Goal: Task Accomplishment & Management: Complete application form

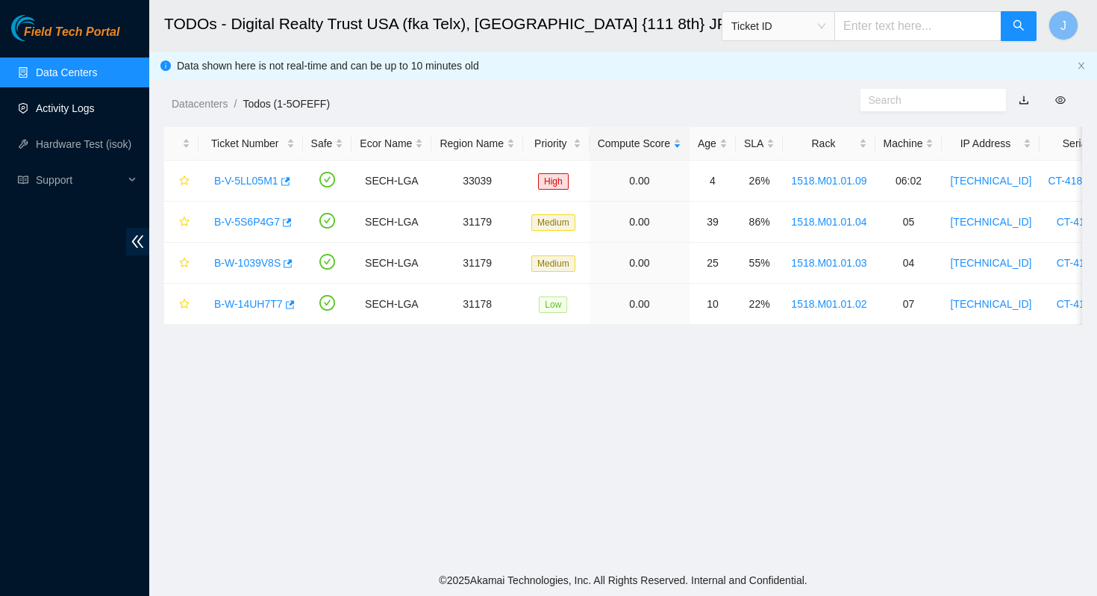
click at [64, 107] on link "Activity Logs" at bounding box center [65, 108] width 59 height 12
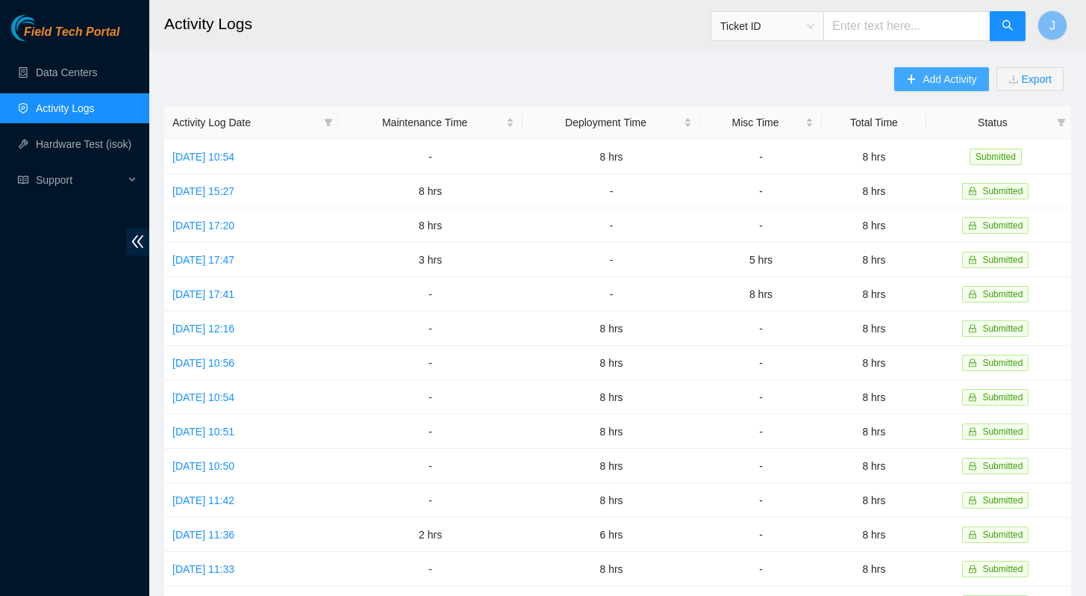
click at [936, 78] on span "Add Activity" at bounding box center [950, 79] width 54 height 16
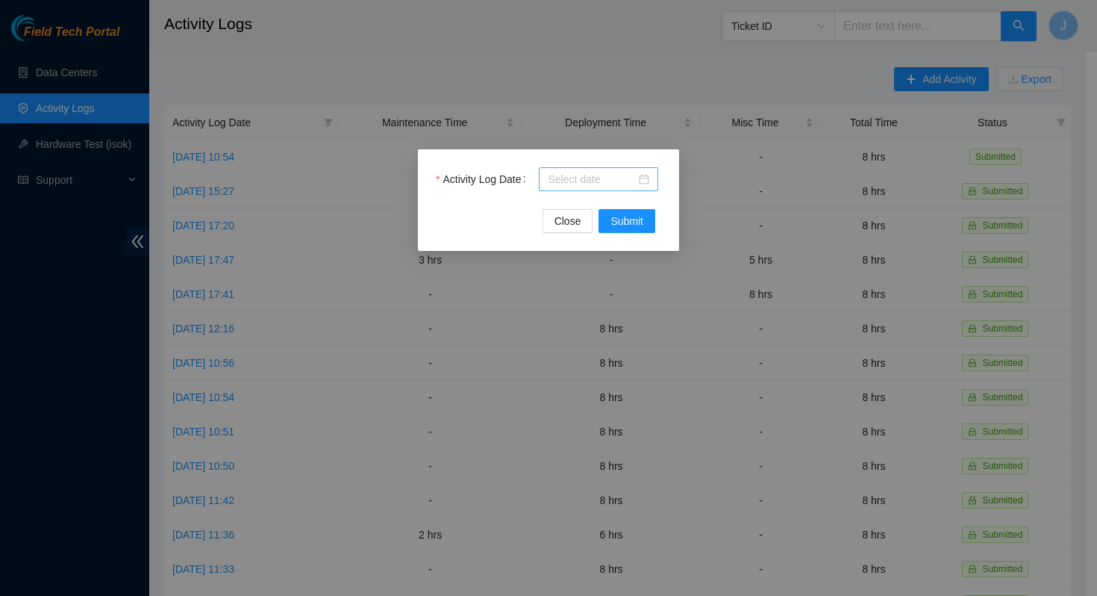
click at [587, 172] on input "Activity Log Date" at bounding box center [592, 179] width 88 height 16
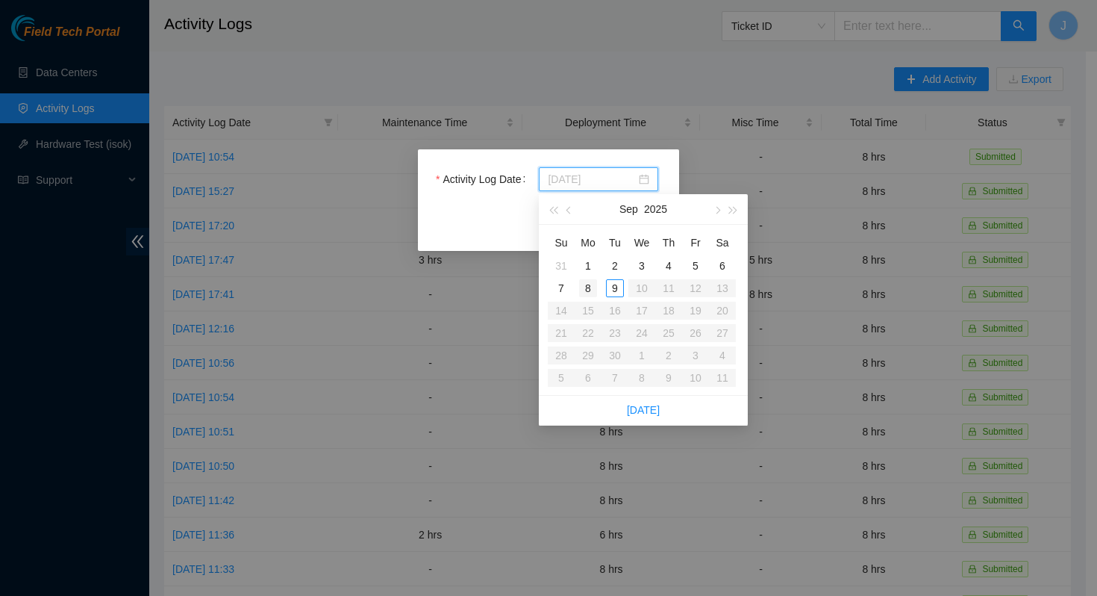
type input "[DATE]"
click at [590, 284] on div "8" at bounding box center [588, 288] width 18 height 18
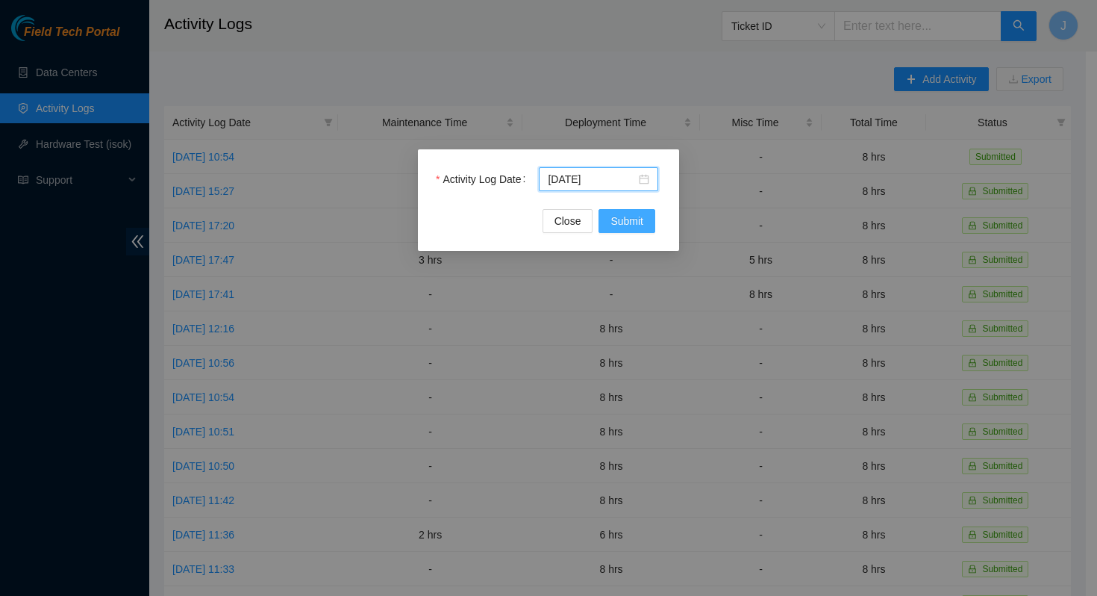
click at [624, 228] on span "Submit" at bounding box center [627, 221] width 33 height 16
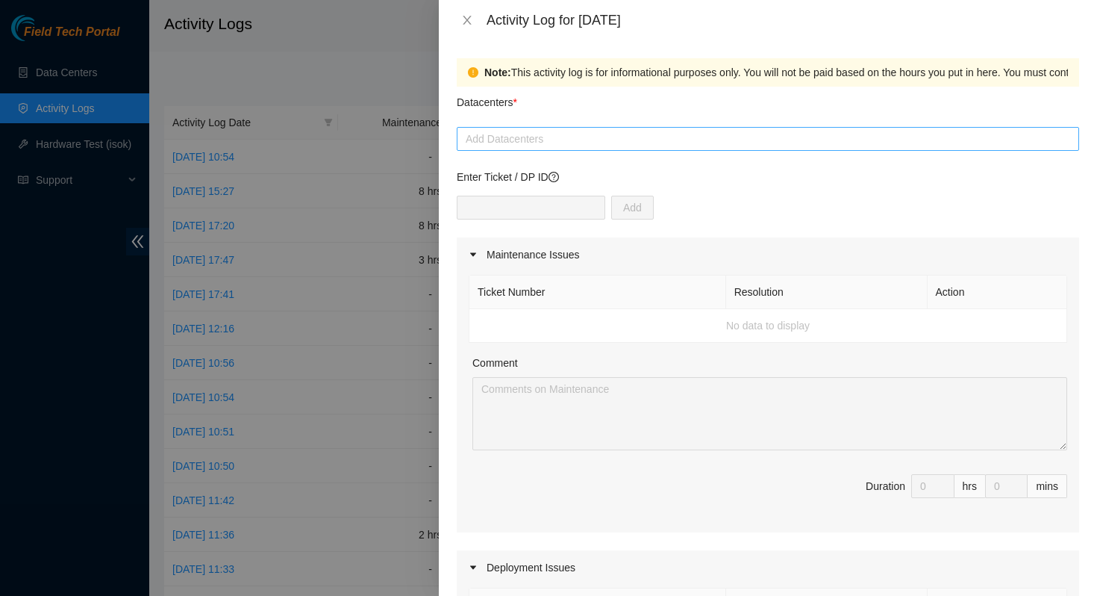
click at [598, 138] on div at bounding box center [768, 139] width 615 height 18
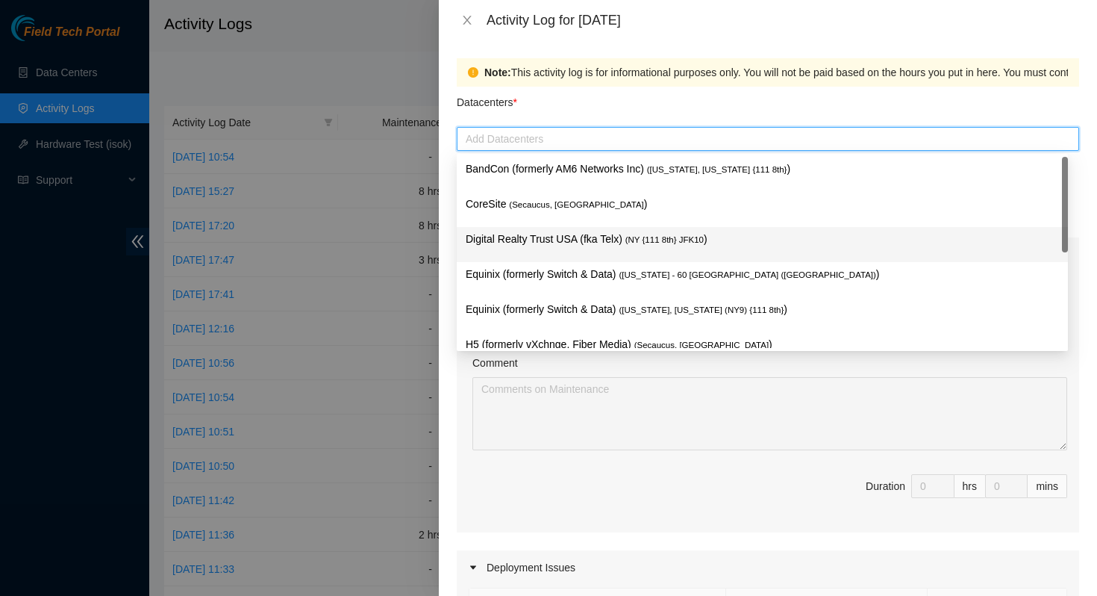
click at [593, 237] on p "Digital Realty Trust USA (fka Telx) ( NY {111 8th} JFK10 )" at bounding box center [762, 239] width 593 height 17
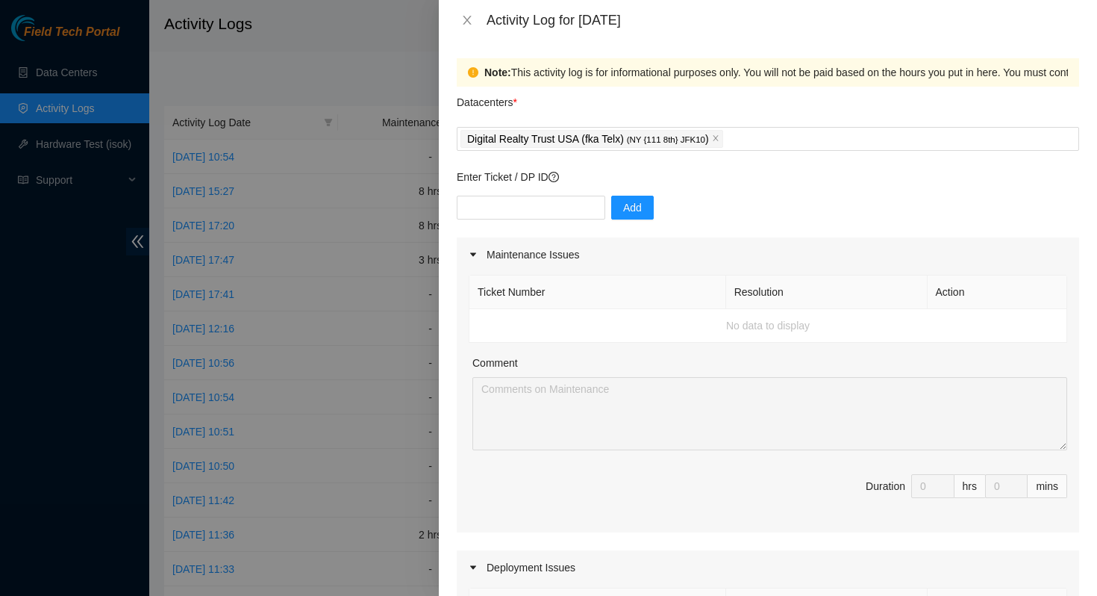
click at [705, 115] on div "Datacenters *" at bounding box center [768, 107] width 623 height 40
click at [531, 205] on input "text" at bounding box center [531, 208] width 149 height 24
paste input "DP75592"
type input "DP75592"
click at [684, 216] on div "DP75592 Add" at bounding box center [768, 217] width 623 height 42
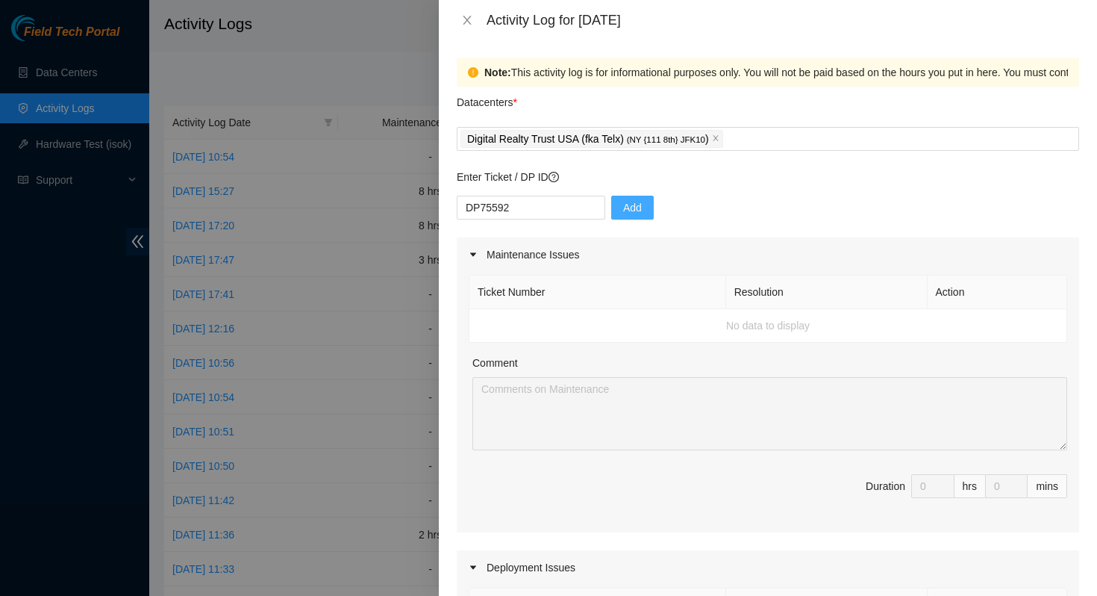
click at [623, 210] on span "Add" at bounding box center [632, 207] width 19 height 16
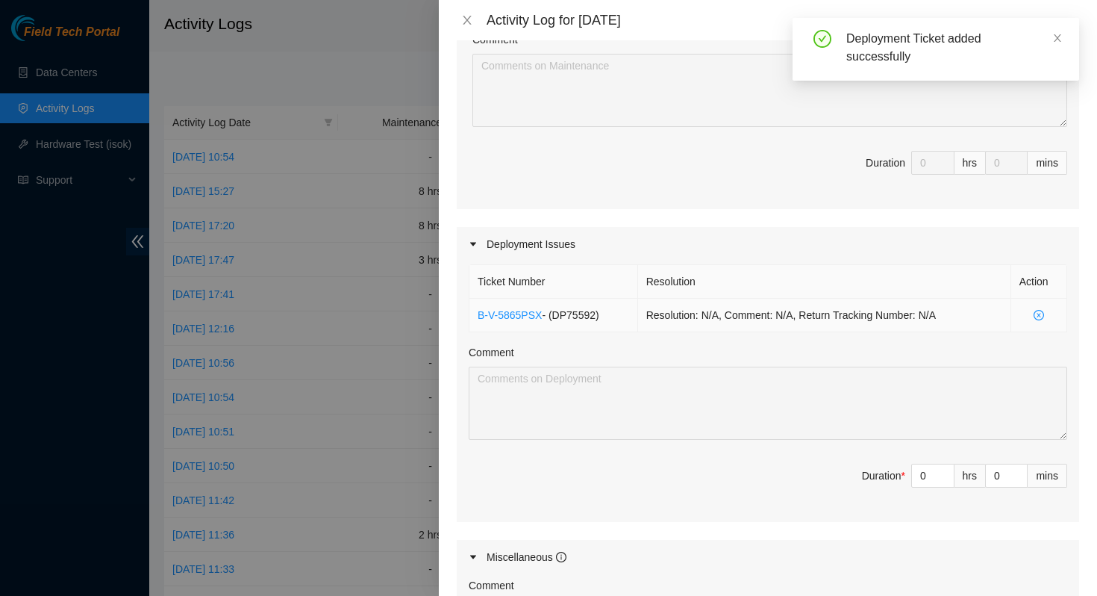
scroll to position [411, 0]
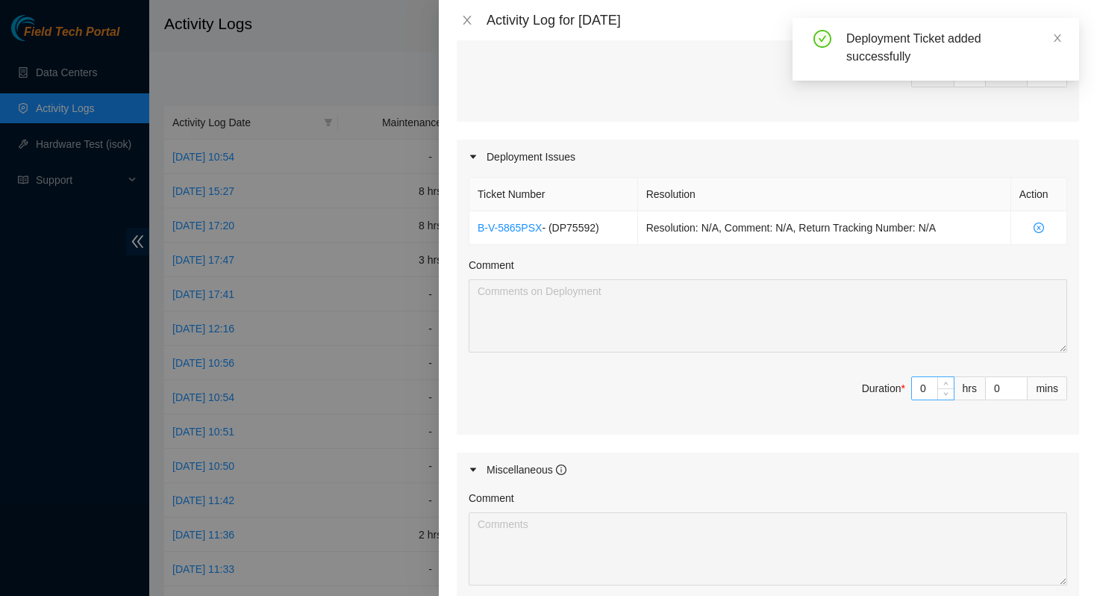
click at [918, 386] on input "0" at bounding box center [933, 388] width 42 height 22
type input "8"
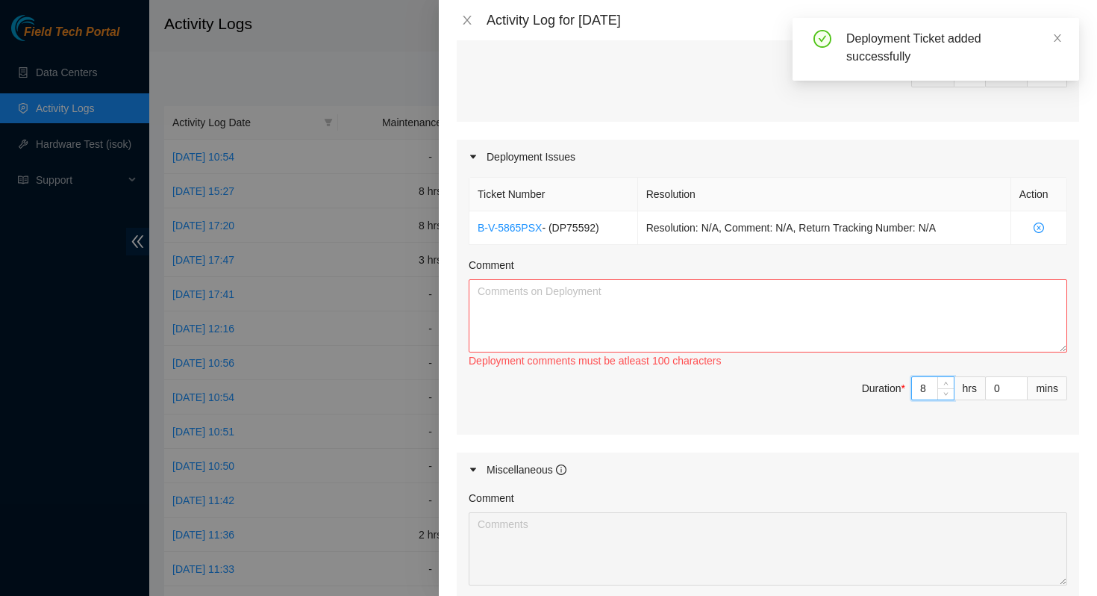
type input "8"
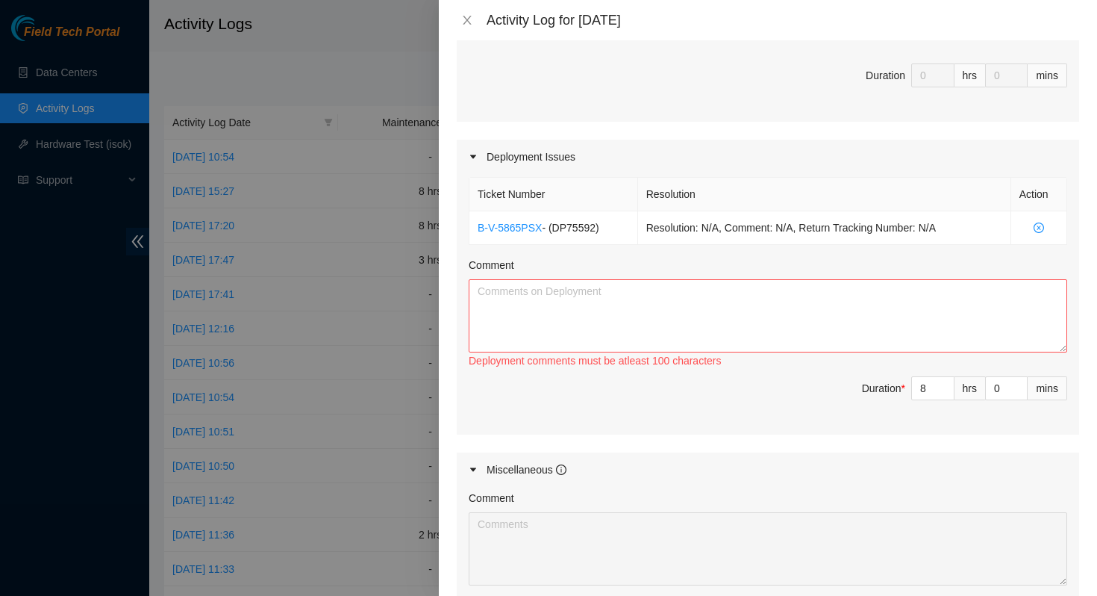
click at [689, 374] on div "Ticket Number Resolution Action B-V-5865PSX - ( DP75592 ) Resolution: N/A, Comm…" at bounding box center [768, 304] width 623 height 261
click at [678, 328] on textarea "Comment" at bounding box center [768, 315] width 599 height 73
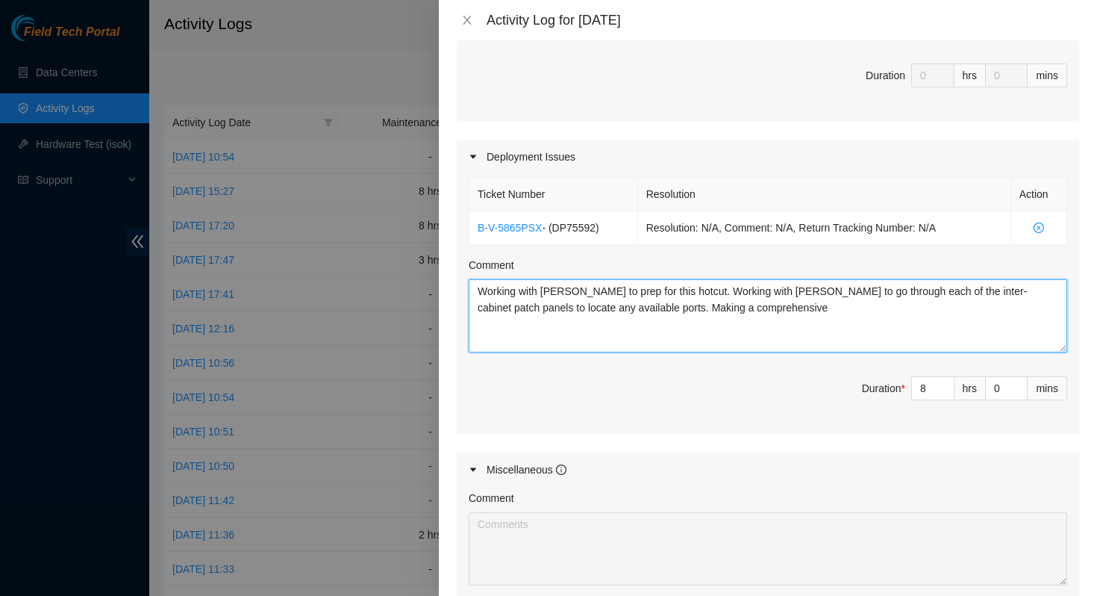
click at [758, 302] on textarea "Working with [PERSON_NAME] to prep for this hotcut. Working with [PERSON_NAME] …" at bounding box center [768, 315] width 599 height 73
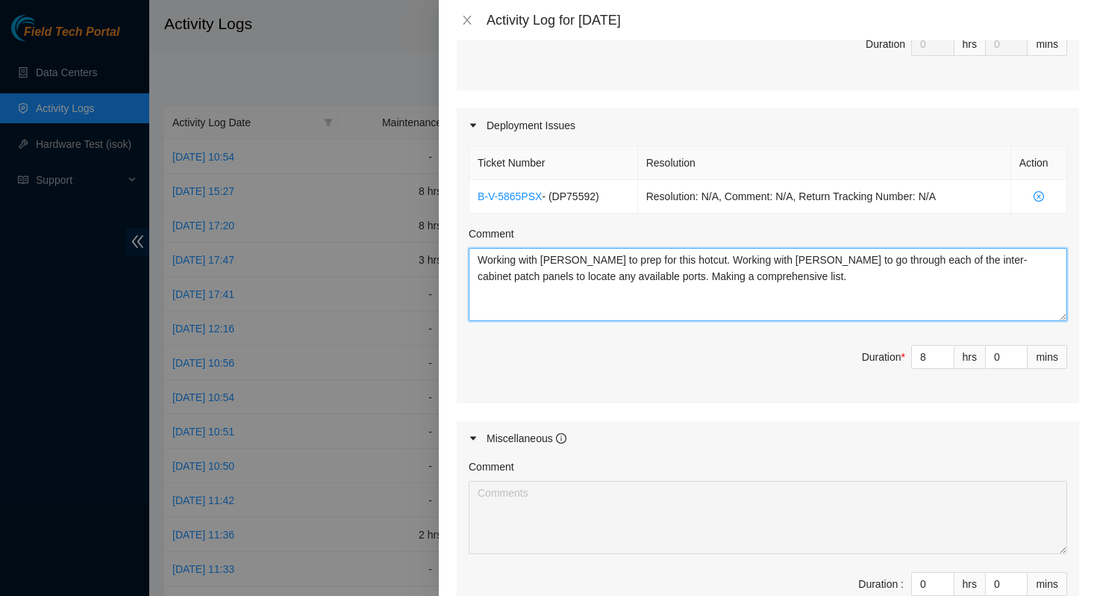
scroll to position [444, 0]
drag, startPoint x: 785, startPoint y: 281, endPoint x: 445, endPoint y: 250, distance: 341.0
click at [445, 250] on div "Note: This activity log is for informational purposes only. You will not be pai…" at bounding box center [768, 317] width 658 height 555
type textarea "Working with [PERSON_NAME] to prep for this hotcut. Working with [PERSON_NAME] …"
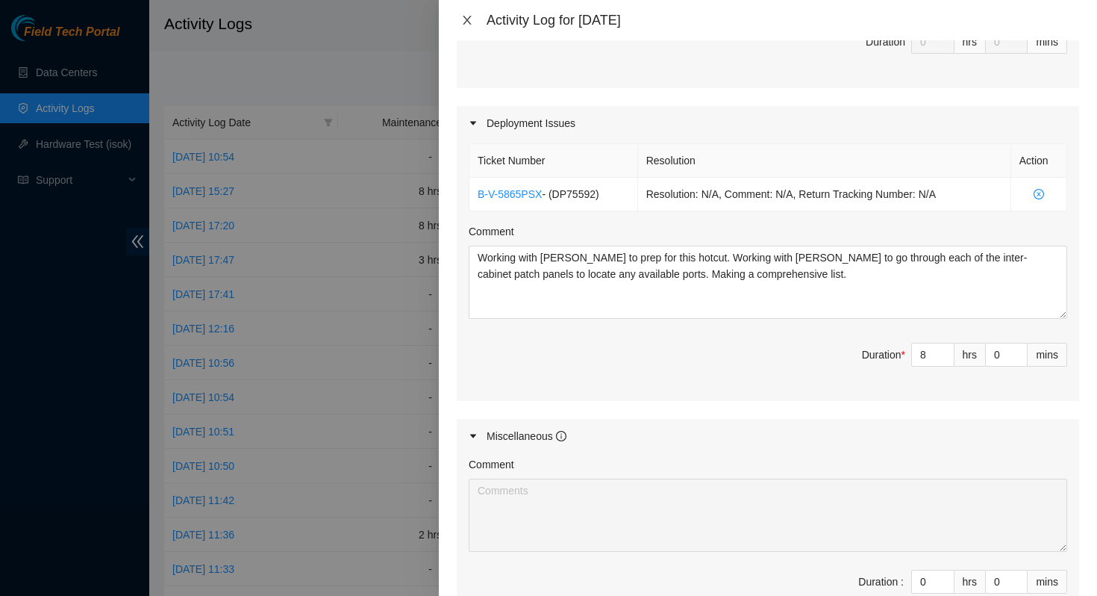
click at [466, 16] on icon "close" at bounding box center [467, 20] width 12 height 12
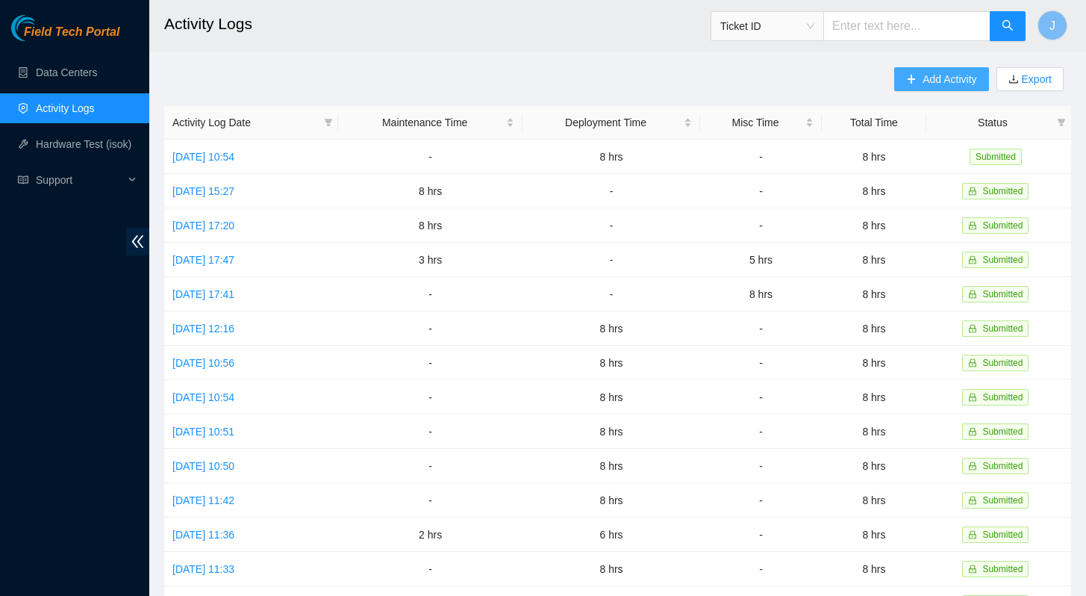
click at [938, 82] on span "Add Activity" at bounding box center [950, 79] width 54 height 16
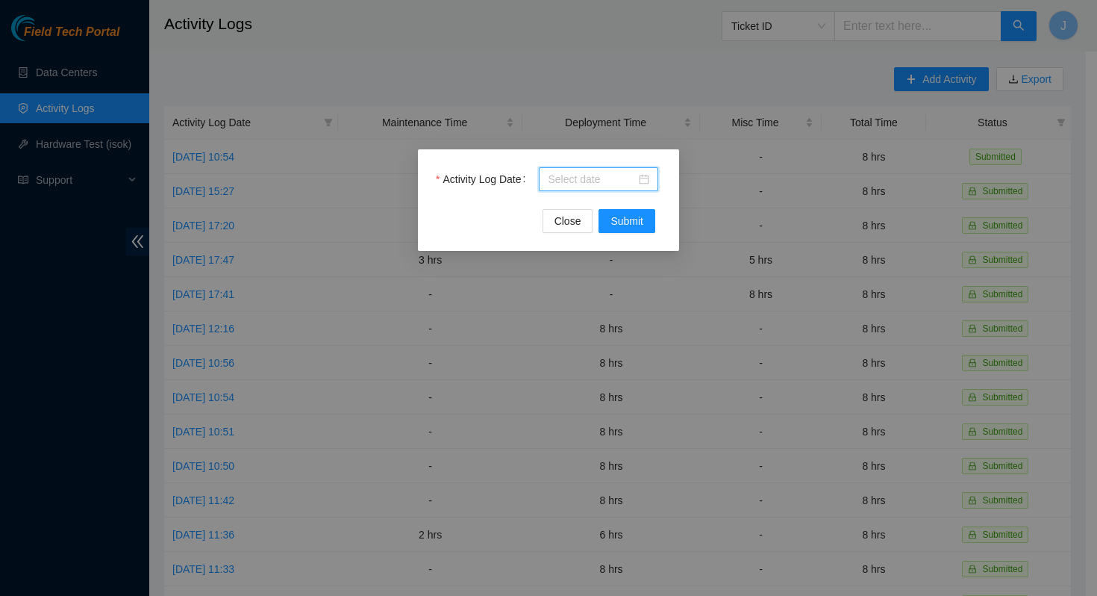
click at [595, 177] on input "Activity Log Date" at bounding box center [592, 179] width 88 height 16
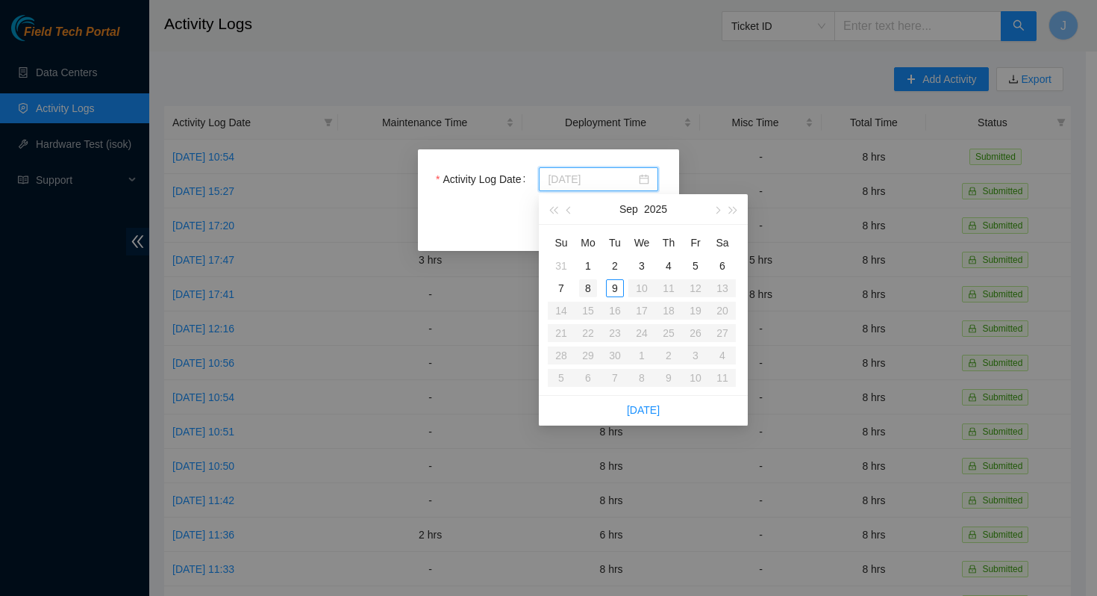
type input "[DATE]"
click at [590, 288] on div "8" at bounding box center [588, 288] width 18 height 18
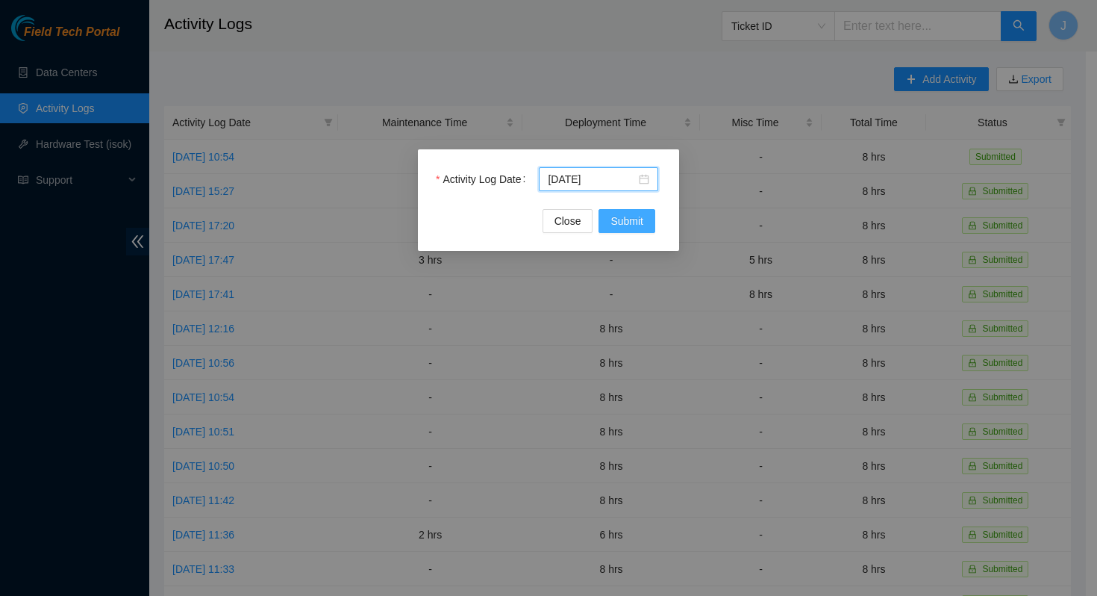
click at [622, 223] on span "Submit" at bounding box center [627, 221] width 33 height 16
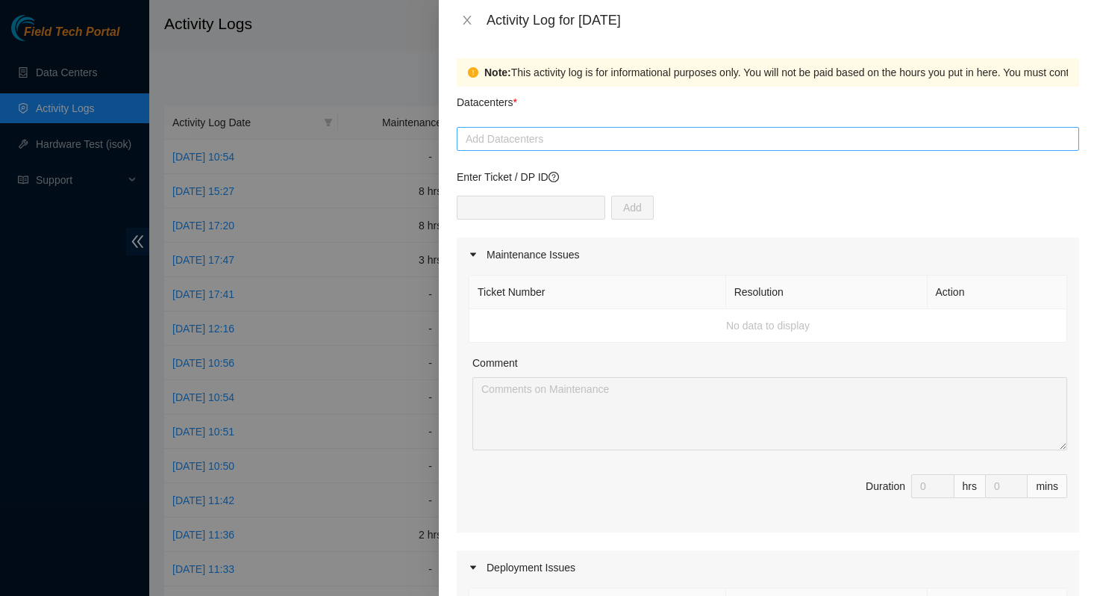
click at [584, 150] on div "Add Datacenters" at bounding box center [768, 139] width 623 height 24
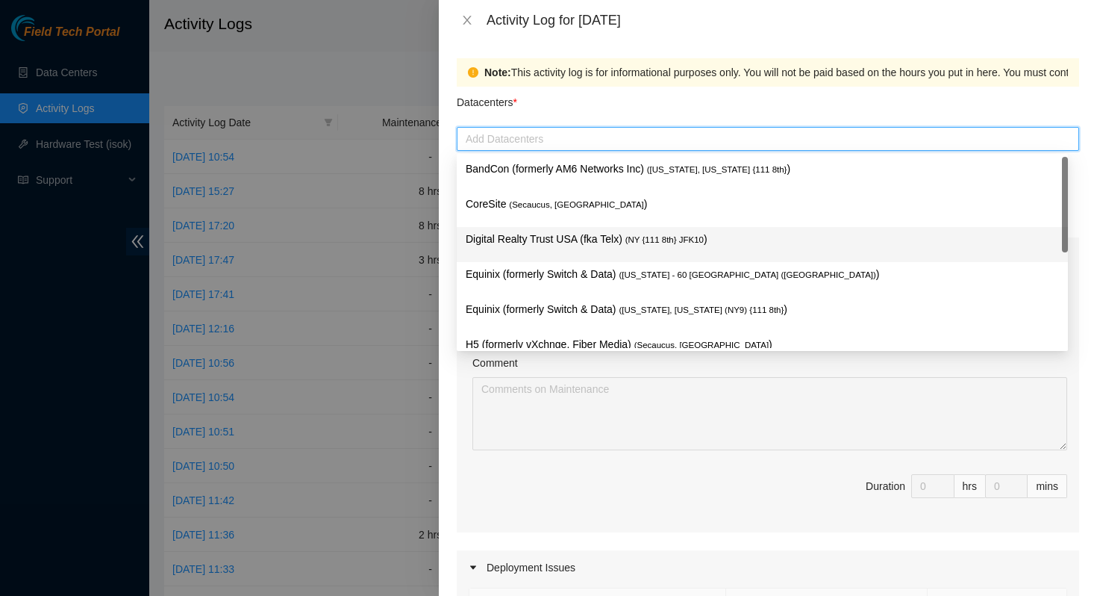
click at [576, 231] on p "Digital Realty Trust USA (fka Telx) ( NY {111 8th} JFK10 )" at bounding box center [762, 239] width 593 height 17
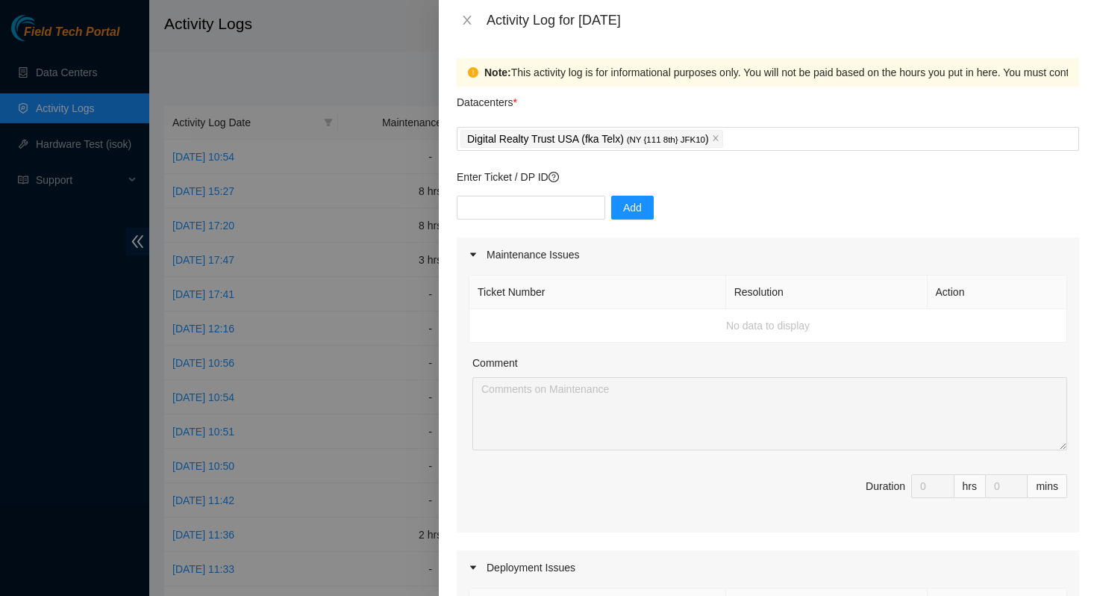
click at [615, 84] on div "Note: This activity log is for informational purposes only. You will not be pai…" at bounding box center [768, 72] width 623 height 28
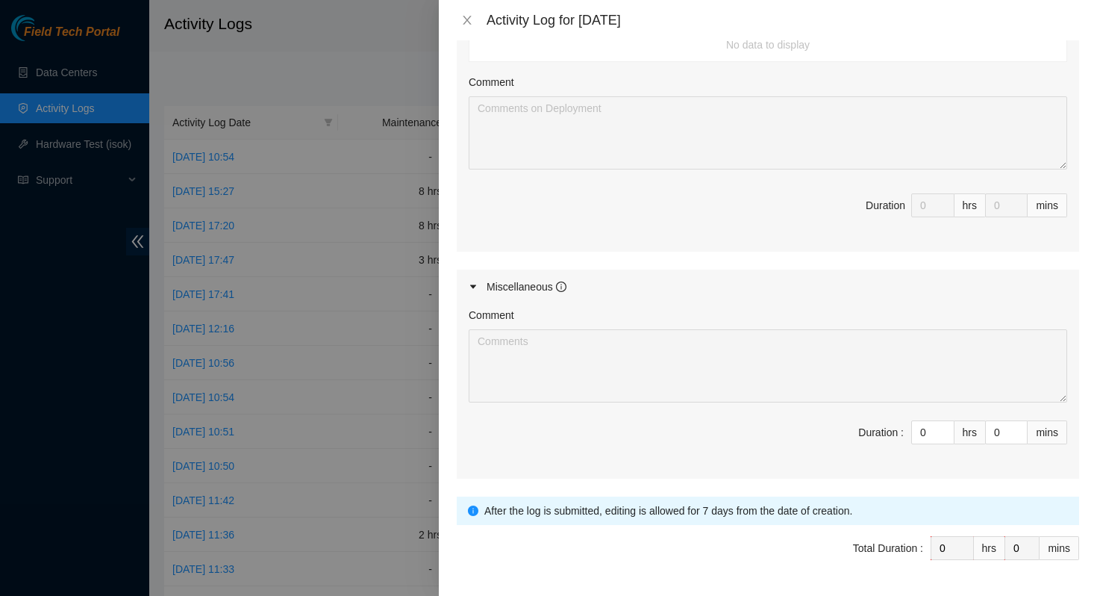
scroll to position [632, 0]
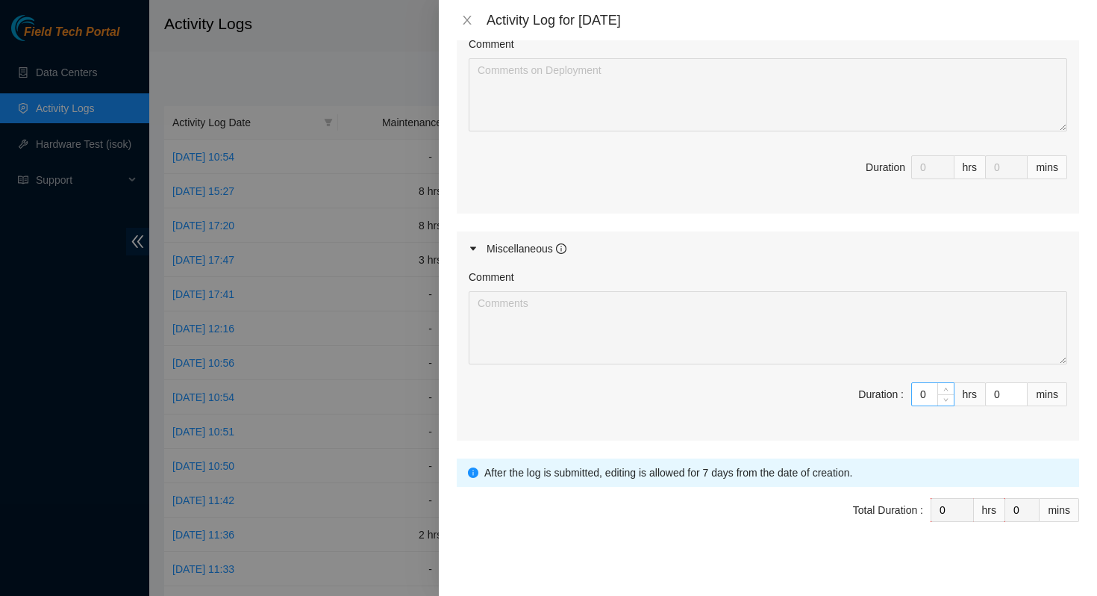
click at [916, 397] on input "0" at bounding box center [933, 394] width 42 height 22
type input "8"
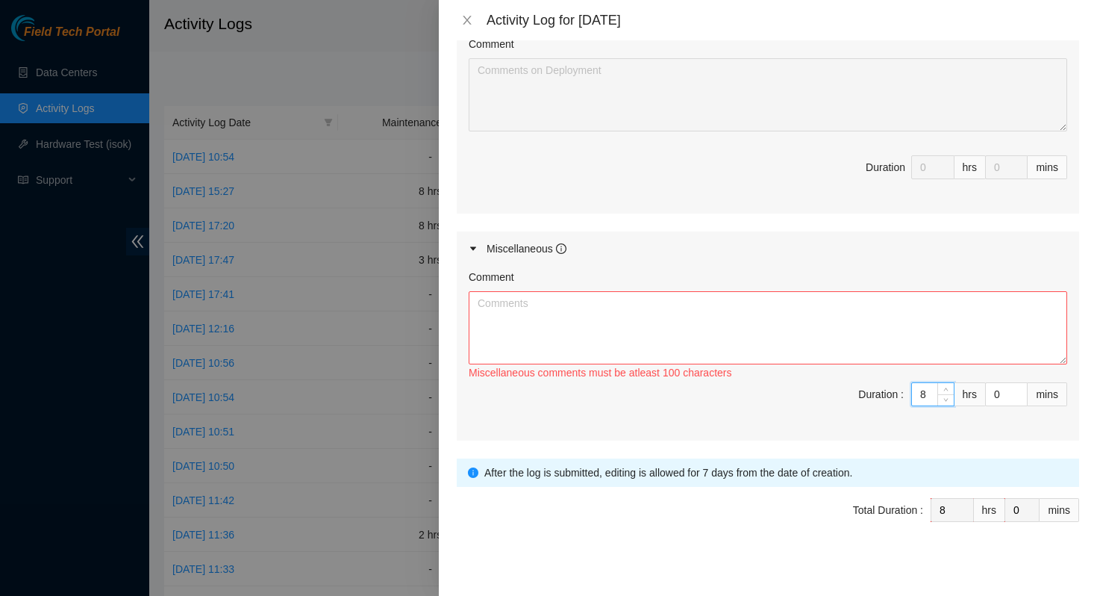
type input "8"
click at [824, 343] on textarea "Comment" at bounding box center [768, 327] width 599 height 73
paste textarea "Working with [PERSON_NAME] to prep for this hotcut. Working with [PERSON_NAME] …"
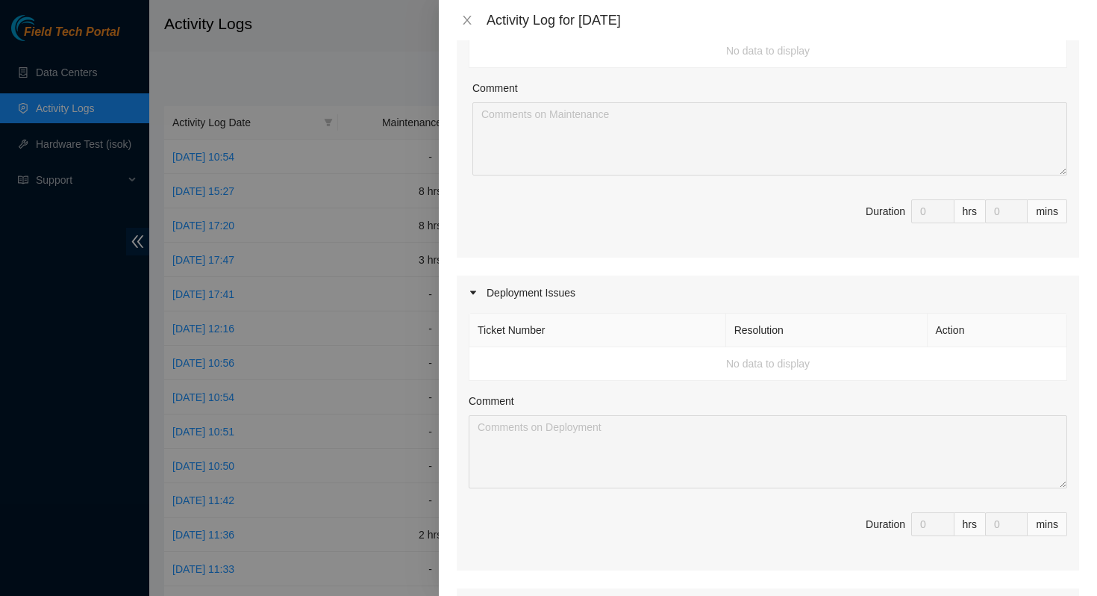
scroll to position [0, 0]
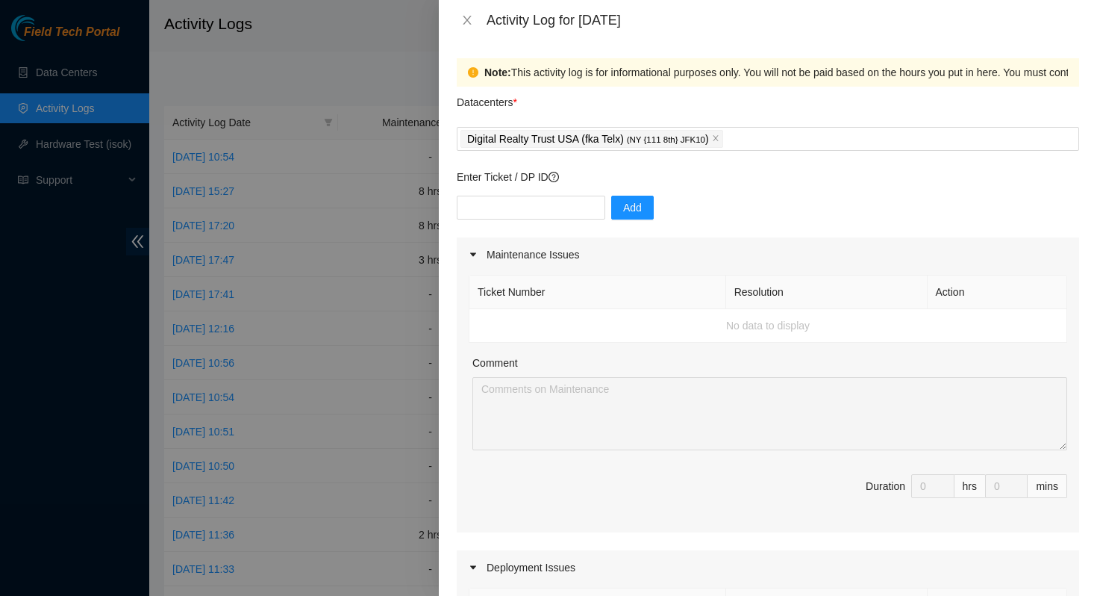
type textarea "Working with [PERSON_NAME] to prep for this hotcut. Working with [PERSON_NAME] …"
click at [504, 211] on input "text" at bounding box center [531, 208] width 149 height 24
paste input "DP75592"
type input "DP75592"
click at [628, 207] on span "Add" at bounding box center [632, 207] width 19 height 16
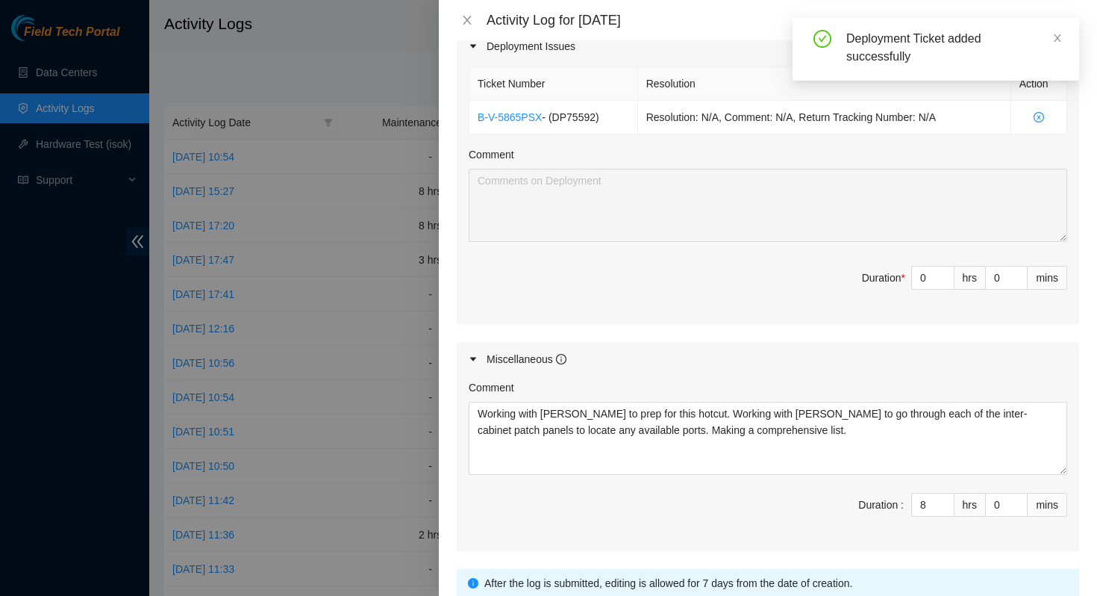
scroll to position [489, 0]
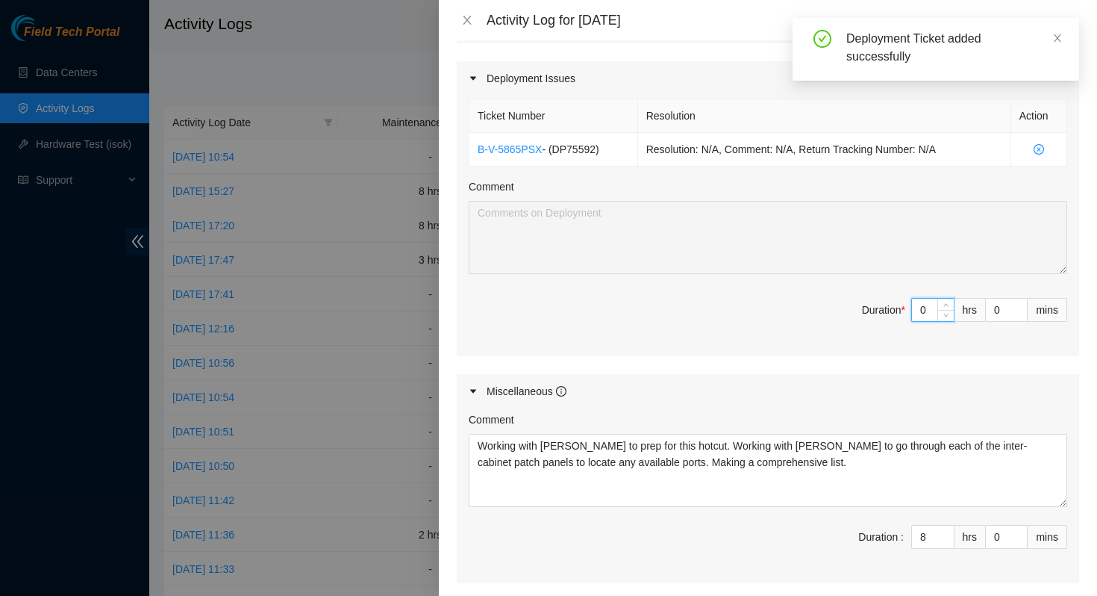
drag, startPoint x: 924, startPoint y: 313, endPoint x: 899, endPoint y: 313, distance: 25.4
click at [899, 313] on span "Duration * 0 hrs 0 mins" at bounding box center [768, 319] width 599 height 42
type input "8"
type input "16"
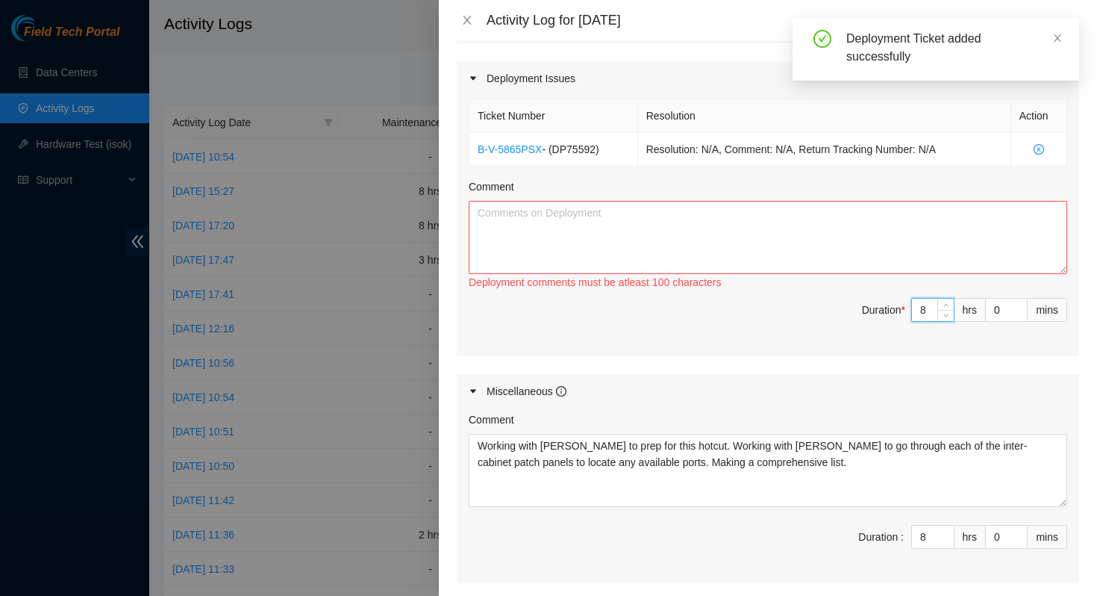
type input "8"
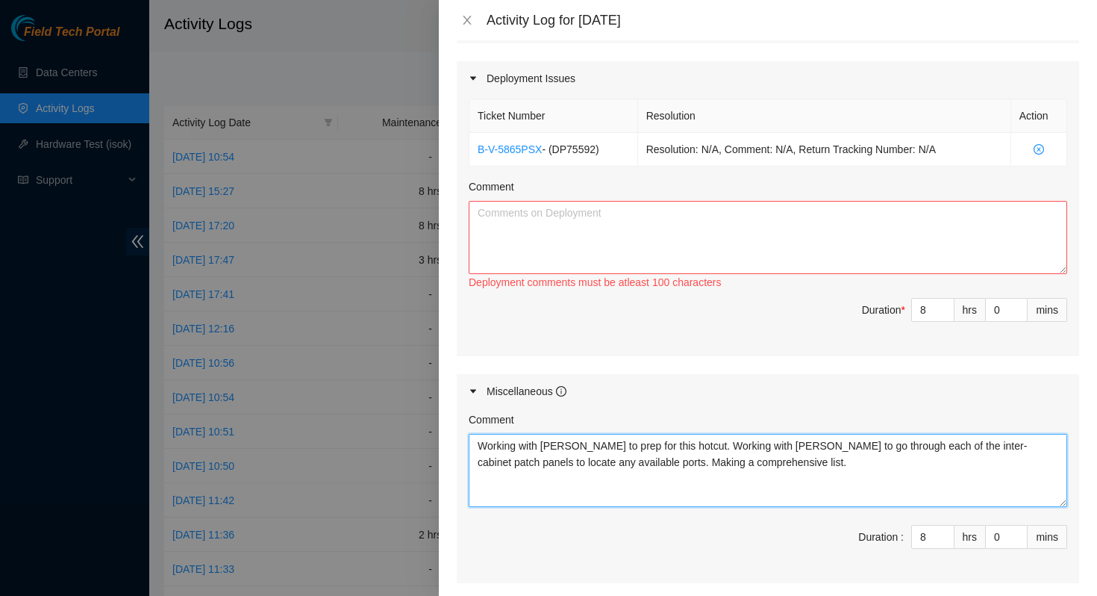
drag, startPoint x: 670, startPoint y: 452, endPoint x: 475, endPoint y: 419, distance: 198.3
click at [475, 419] on div "Comment Working with [PERSON_NAME] to prep for this hotcut. Working with [PERSO…" at bounding box center [768, 459] width 599 height 96
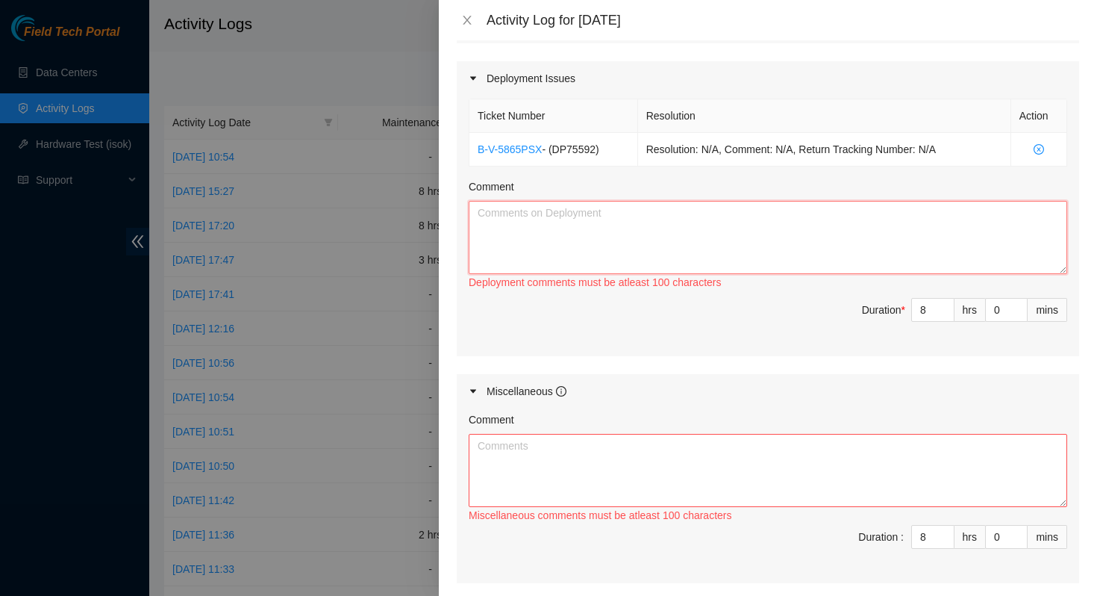
click at [592, 246] on textarea "Comment" at bounding box center [768, 237] width 599 height 73
paste textarea "Working with [PERSON_NAME] to prep for this hotcut. Working with [PERSON_NAME] …"
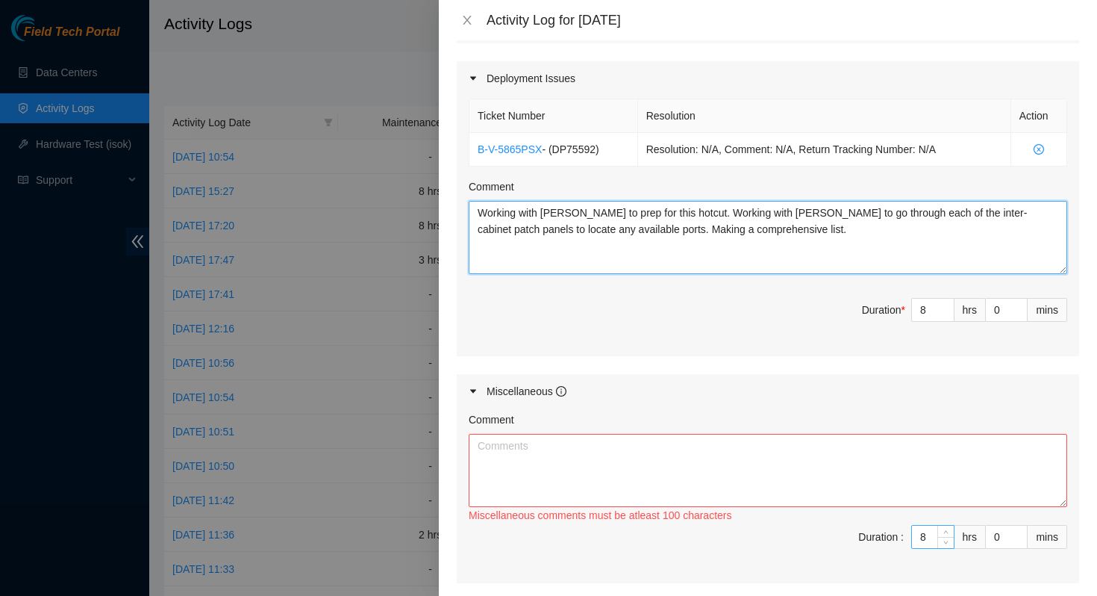
type textarea "Working with [PERSON_NAME] to prep for this hotcut. Working with [PERSON_NAME] …"
drag, startPoint x: 914, startPoint y: 535, endPoint x: 902, endPoint y: 534, distance: 12.0
click at [912, 535] on input "8" at bounding box center [933, 537] width 42 height 22
type input "0"
type input "8"
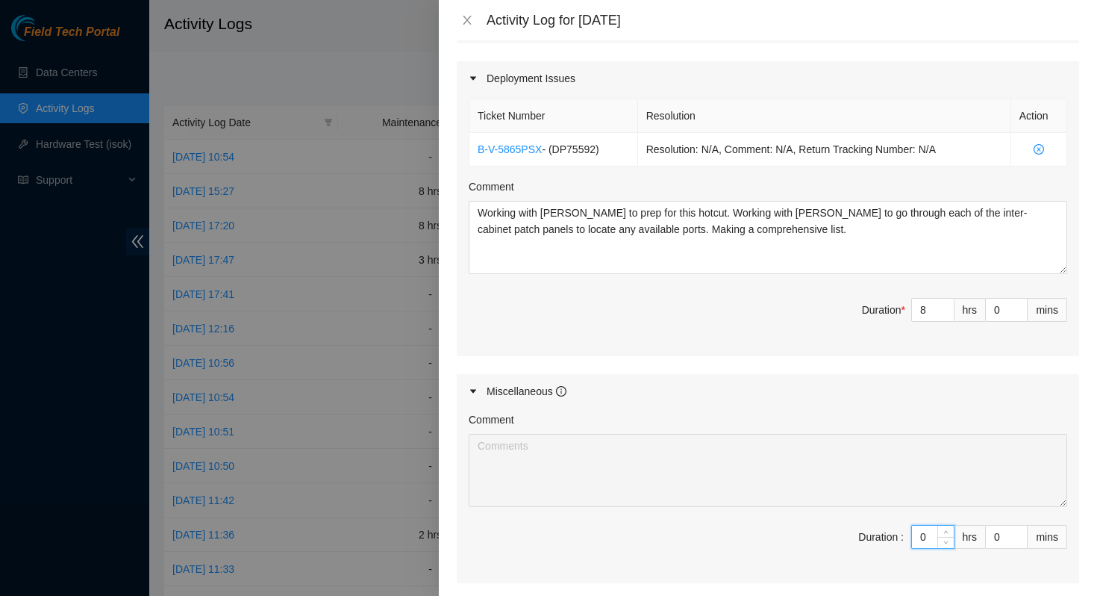
type input "0"
click at [744, 355] on div "Ticket Number Resolution Action B-V-5865PSX - ( DP75592 ) Resolution: N/A, Comm…" at bounding box center [768, 226] width 623 height 261
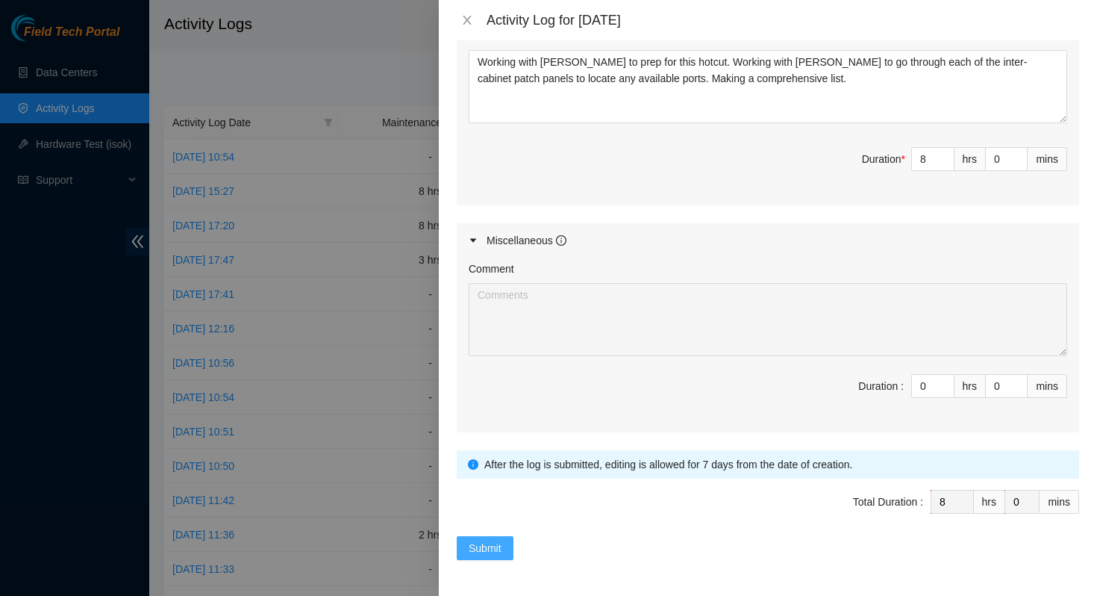
click at [491, 548] on span "Submit" at bounding box center [485, 548] width 33 height 16
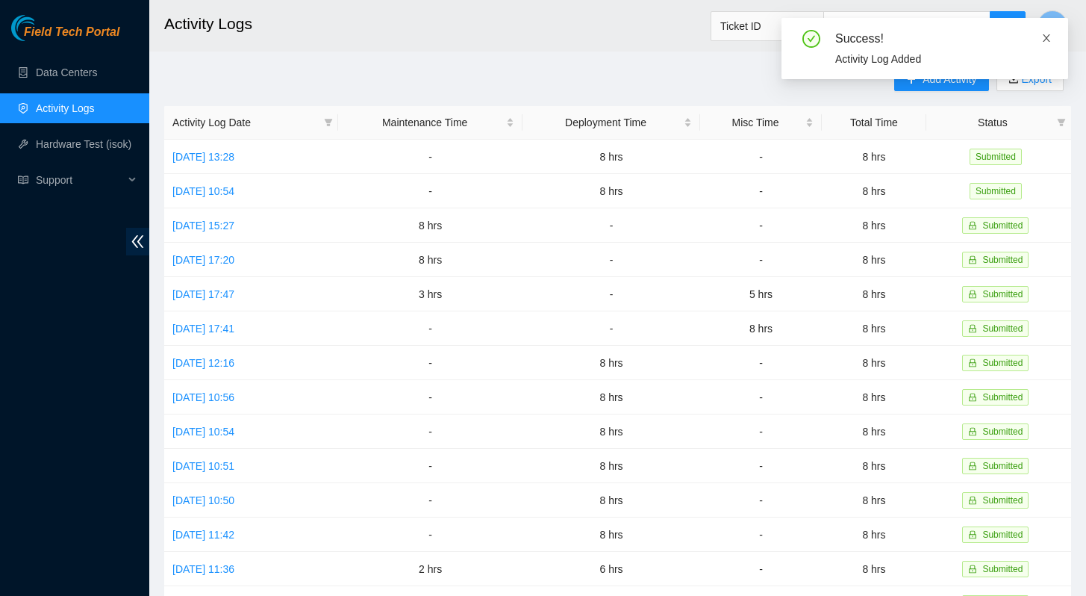
click at [1048, 36] on icon "close" at bounding box center [1046, 37] width 7 height 7
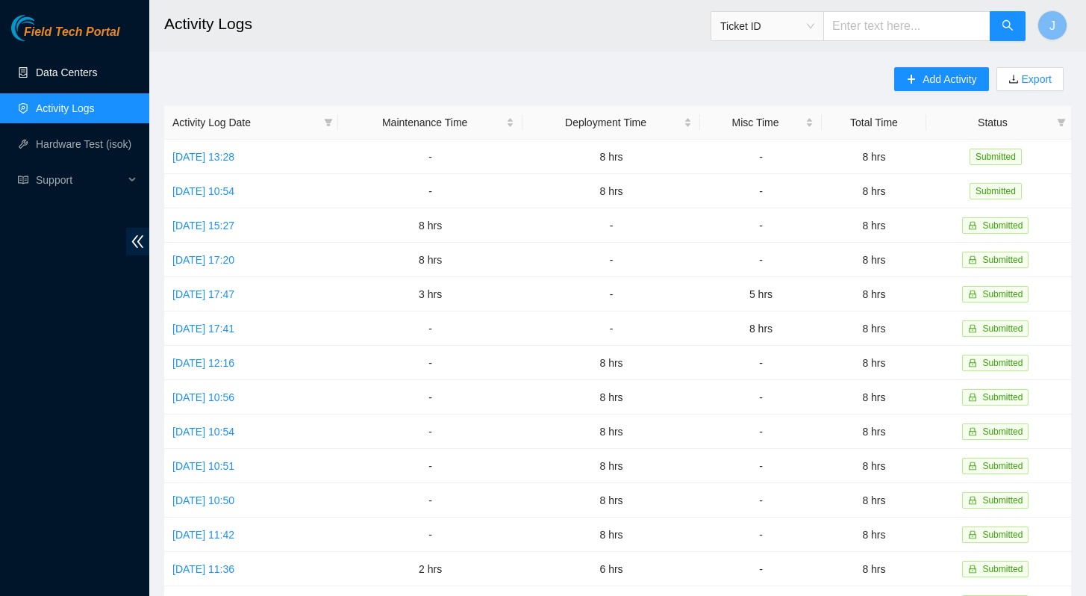
click at [68, 75] on link "Data Centers" at bounding box center [66, 72] width 61 height 12
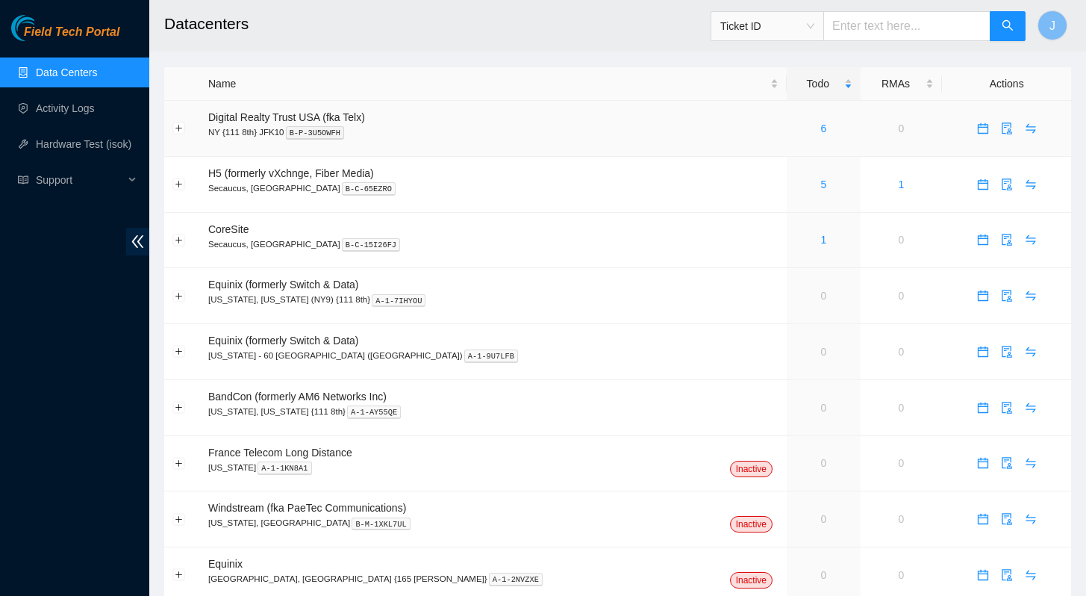
click at [795, 127] on div "6" at bounding box center [823, 128] width 57 height 16
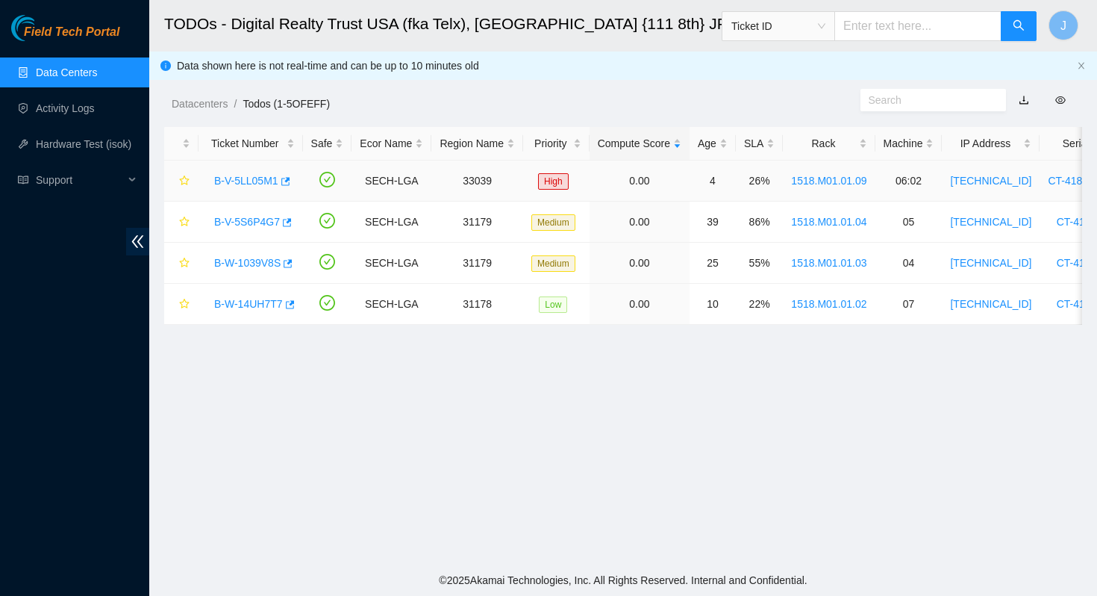
click at [246, 181] on link "B-V-5LL05M1" at bounding box center [246, 181] width 64 height 12
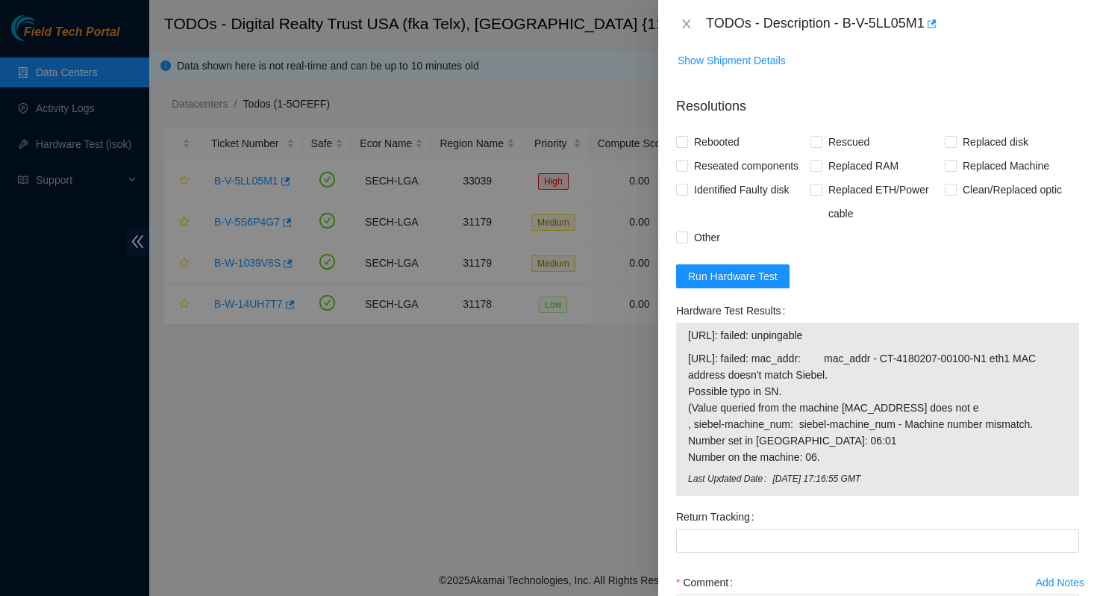
scroll to position [885, 0]
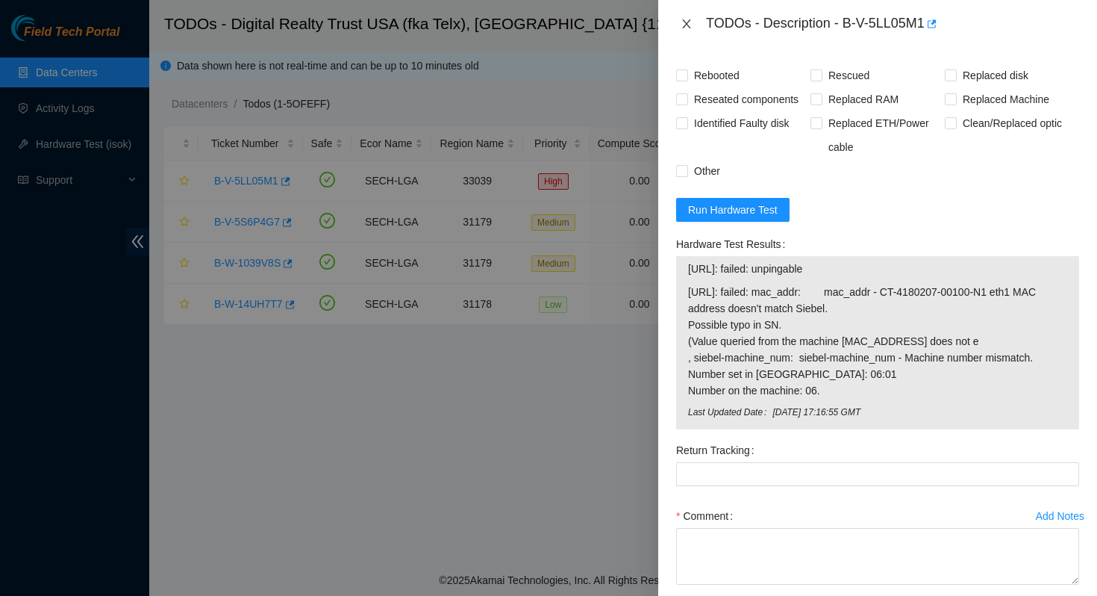
click at [691, 25] on icon "close" at bounding box center [687, 24] width 12 height 12
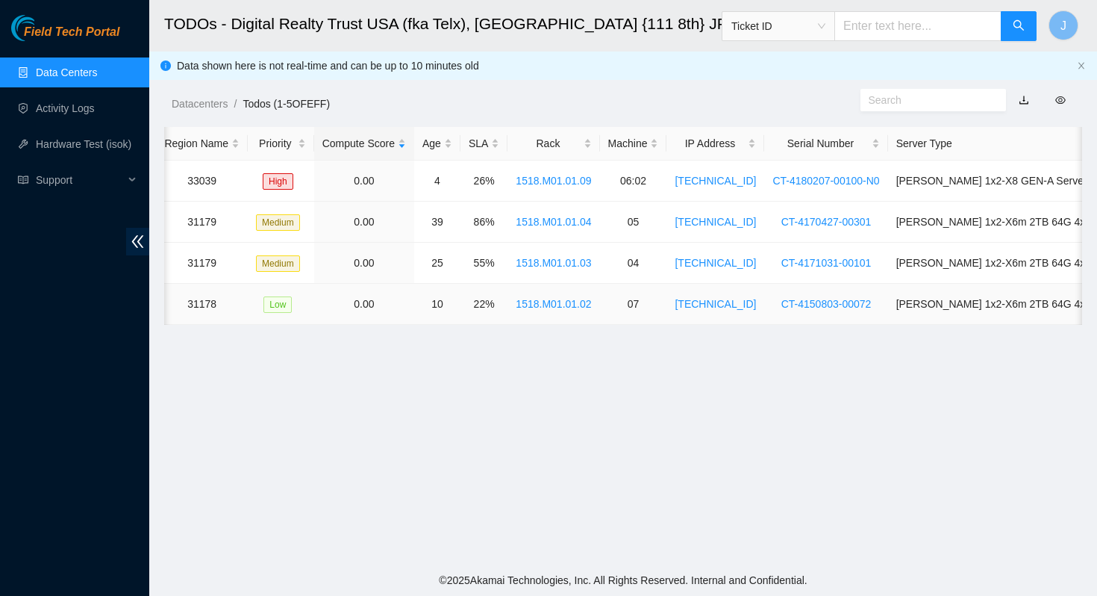
scroll to position [0, 0]
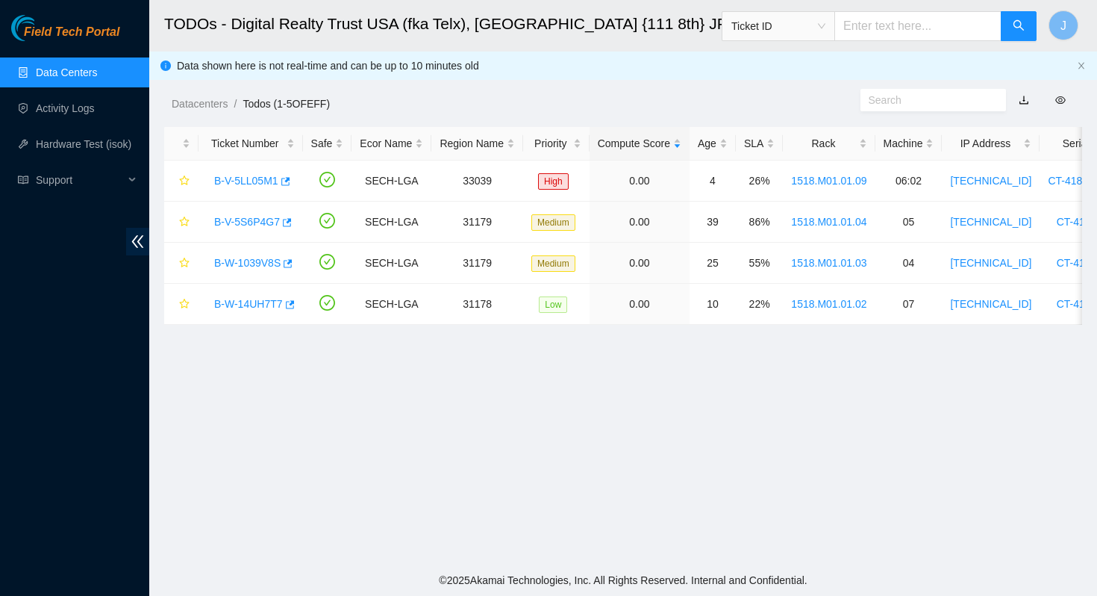
click at [88, 71] on link "Data Centers" at bounding box center [66, 72] width 61 height 12
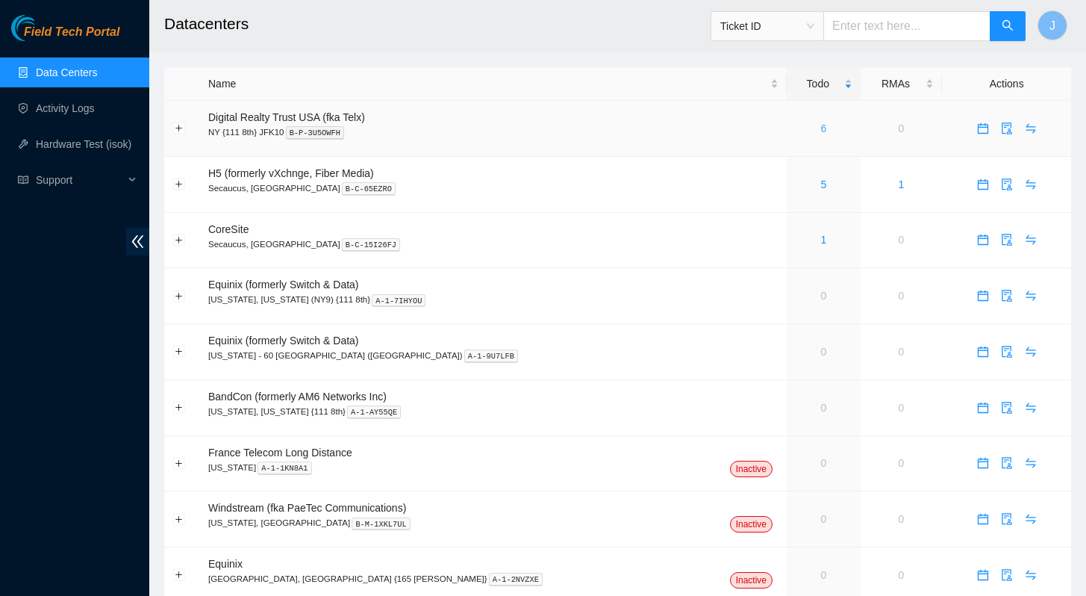
click at [820, 131] on link "6" at bounding box center [823, 128] width 6 height 12
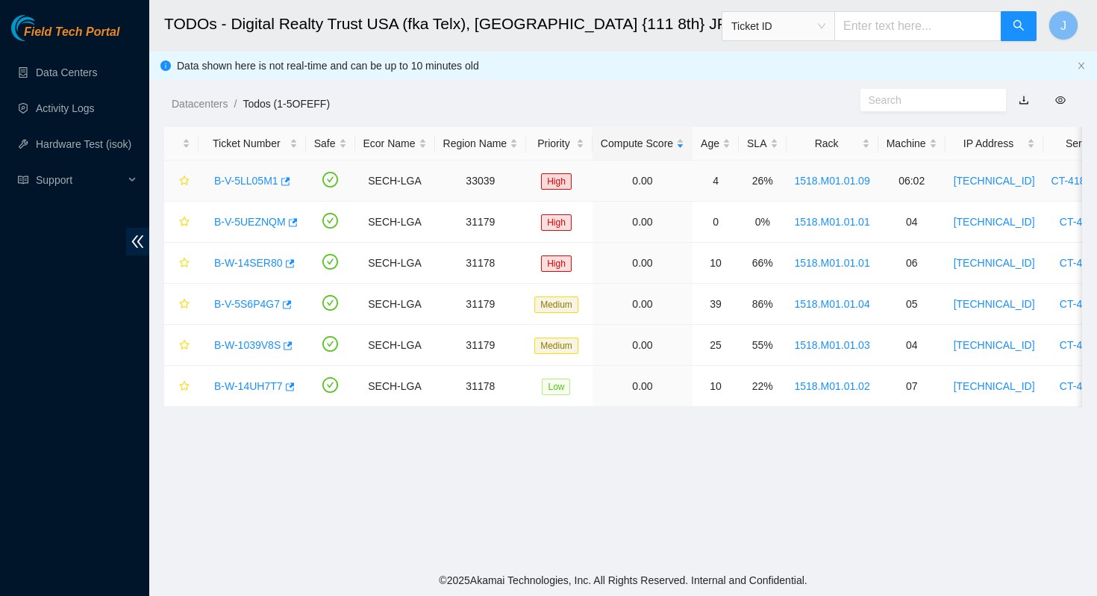
click at [240, 181] on link "B-V-5LL05M1" at bounding box center [246, 181] width 64 height 12
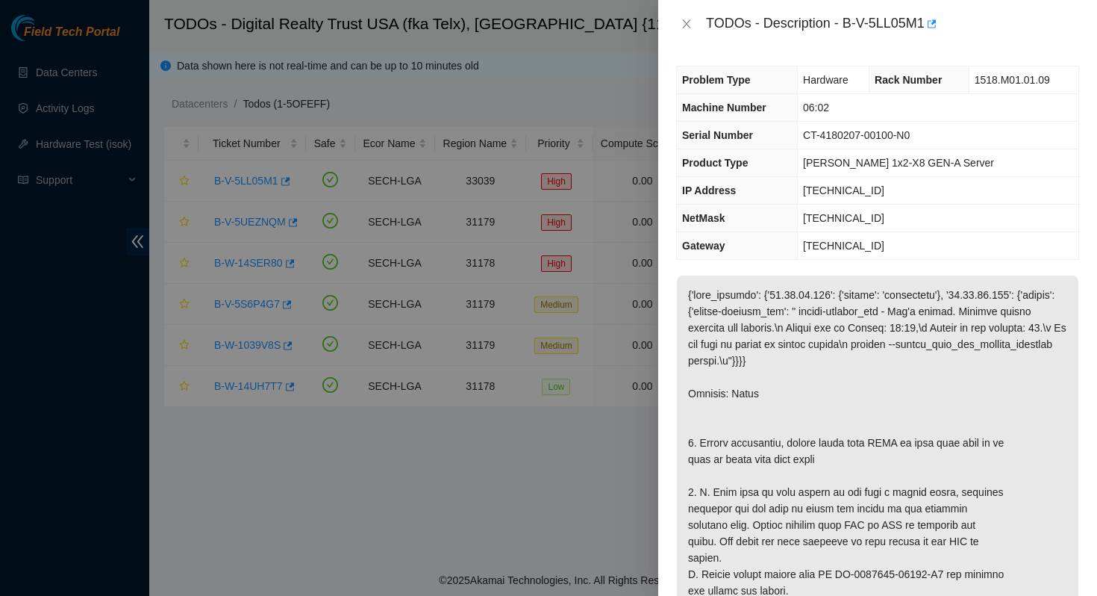
click at [407, 129] on div at bounding box center [548, 298] width 1097 height 596
click at [685, 21] on icon "close" at bounding box center [687, 24] width 12 height 12
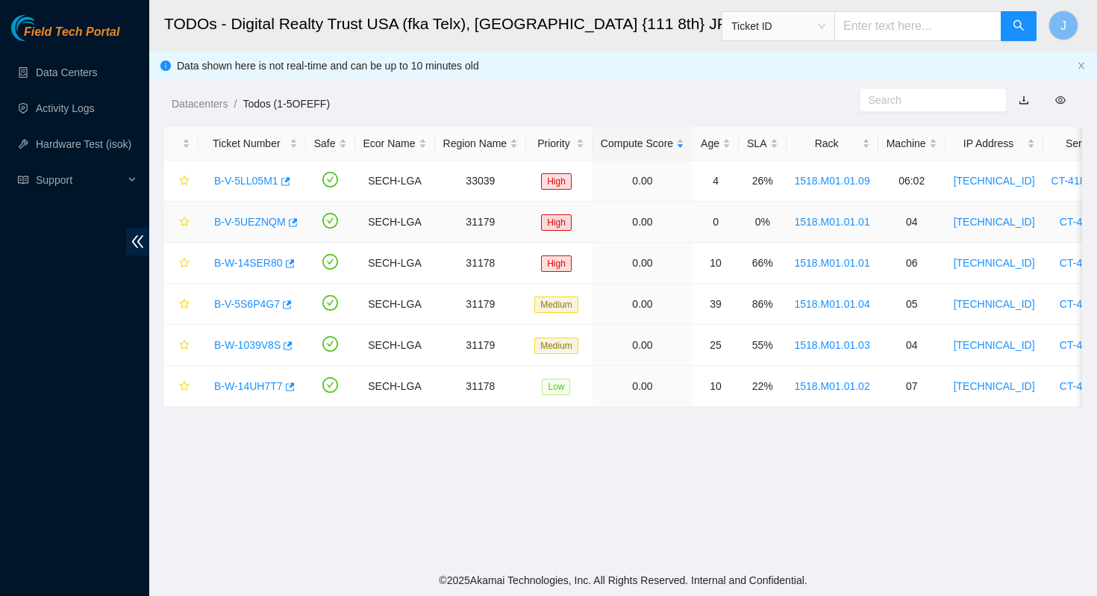
click at [260, 221] on link "B-V-5UEZNQM" at bounding box center [250, 222] width 72 height 12
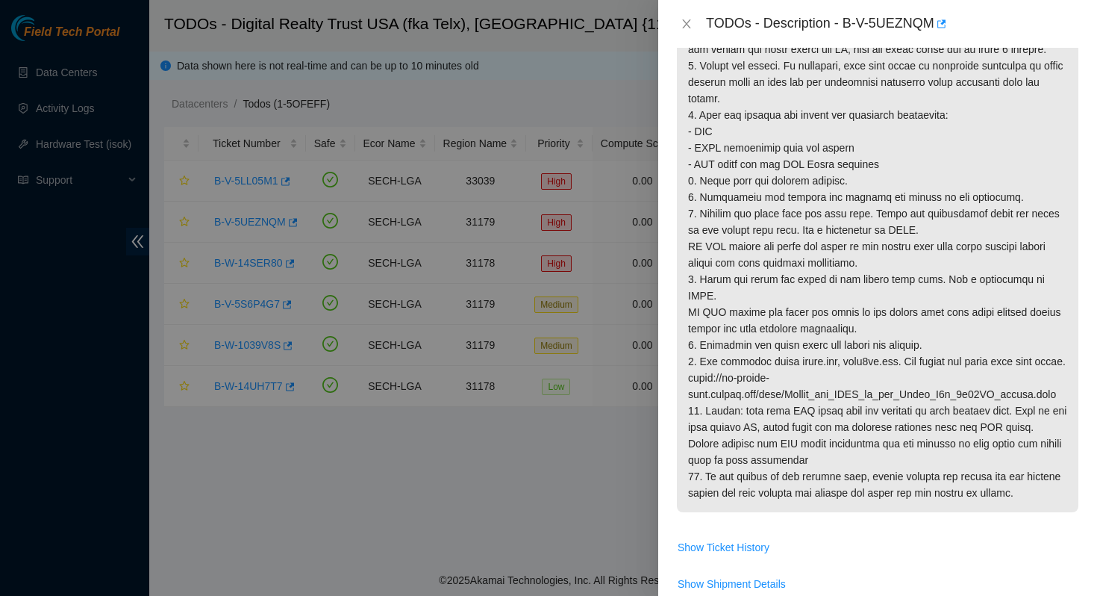
scroll to position [324, 0]
